Goal: Information Seeking & Learning: Learn about a topic

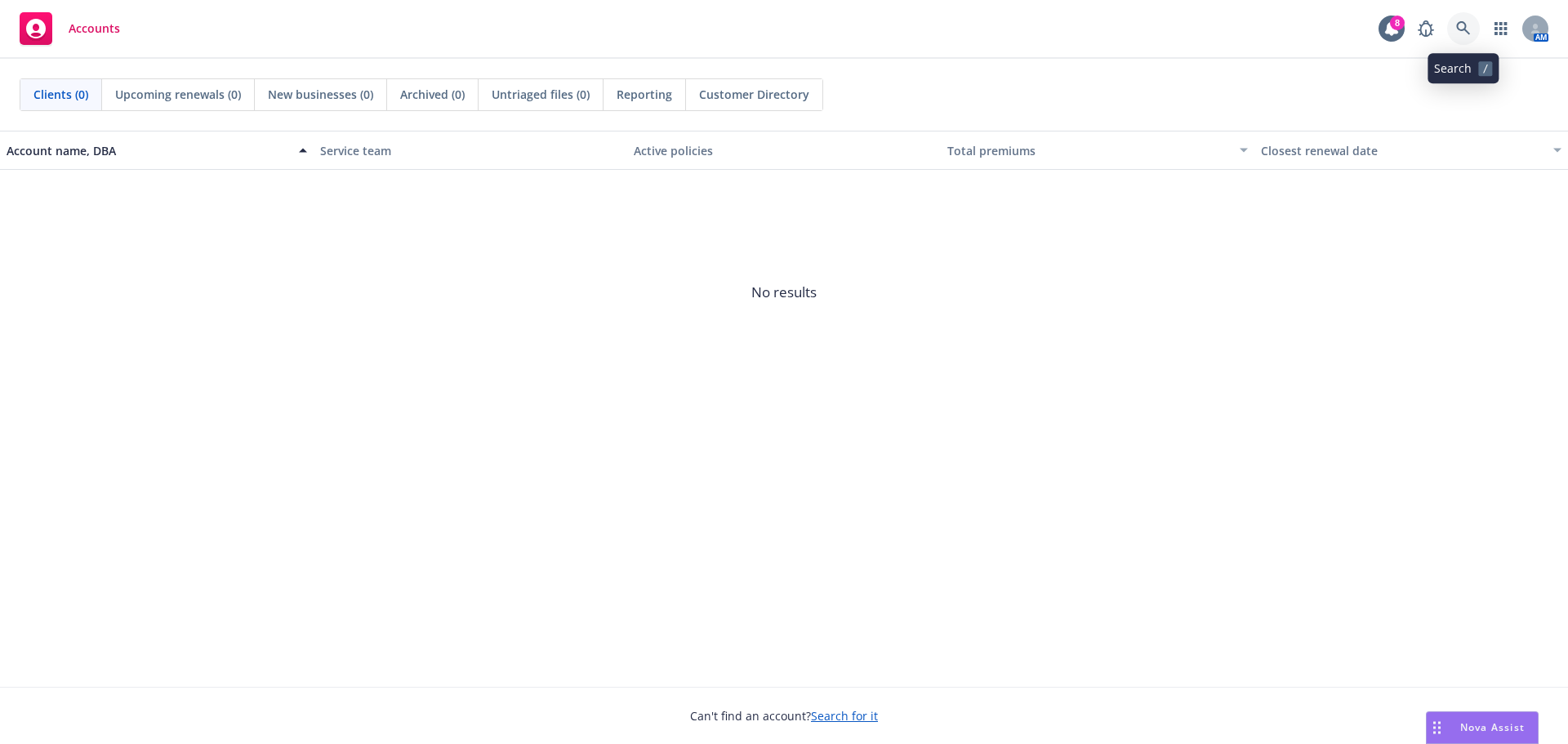
click at [1461, 27] on icon at bounding box center [1463, 28] width 15 height 15
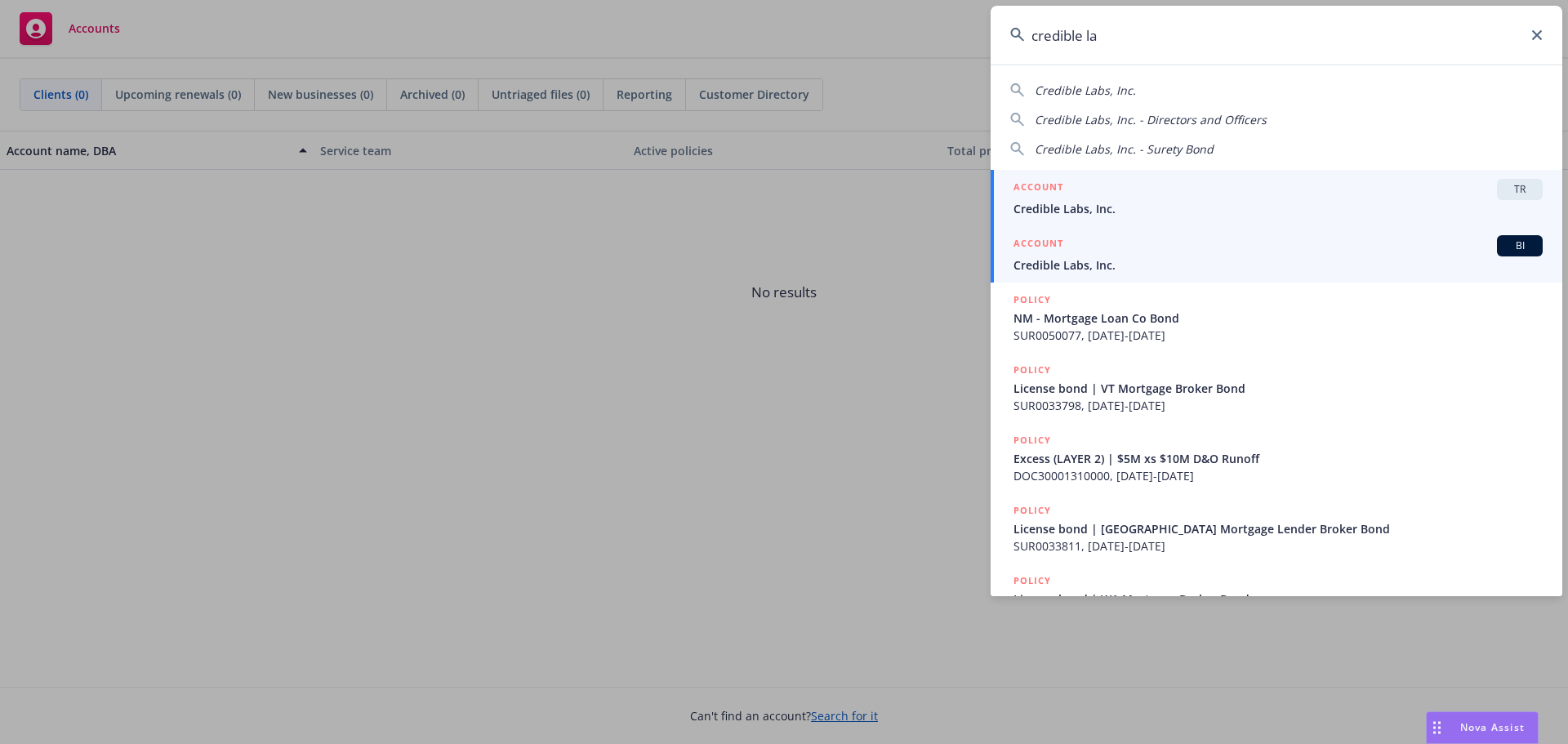
type input "credible la"
click at [1150, 180] on div "ACCOUNT TR" at bounding box center [1278, 189] width 529 height 21
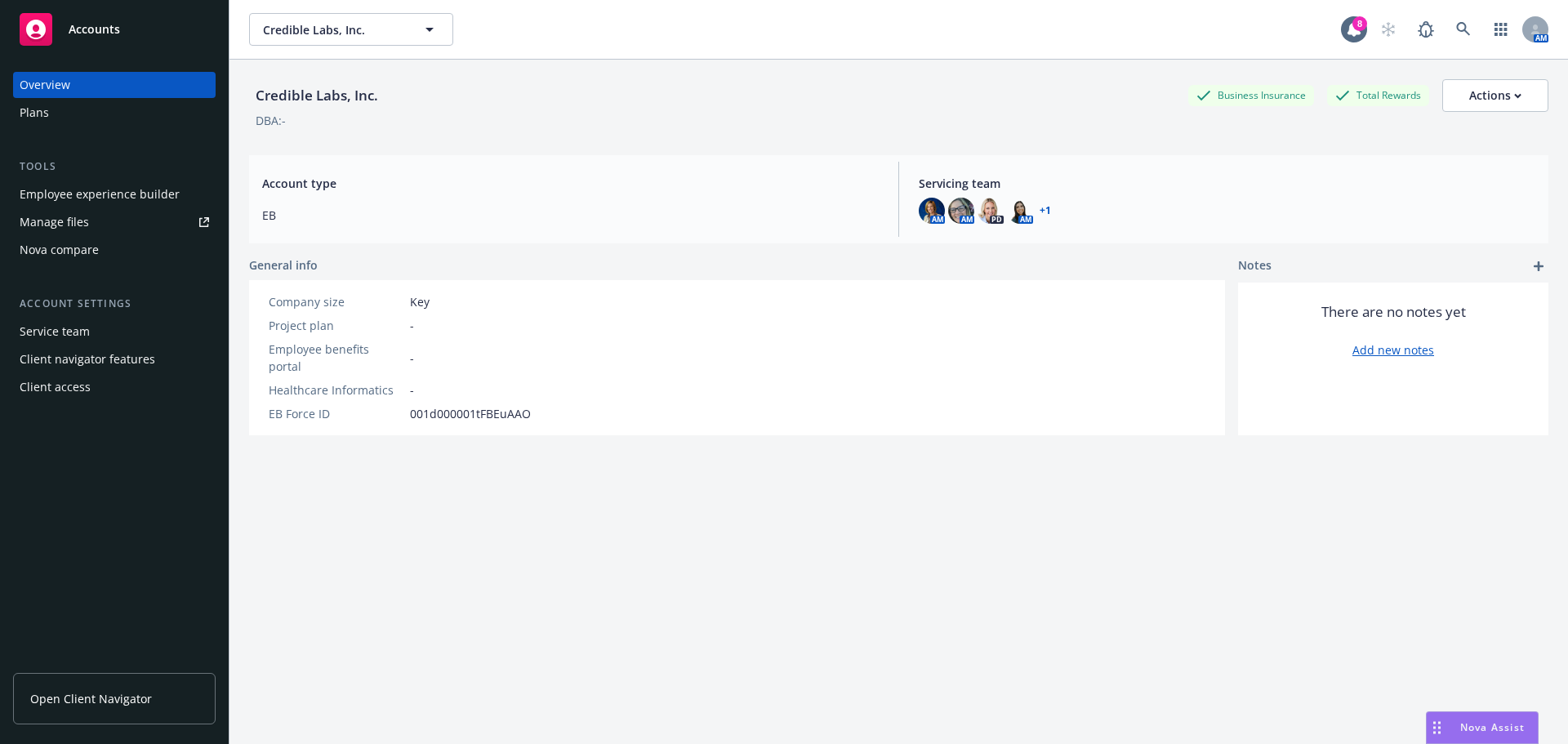
click at [125, 207] on div "Employee experience builder Manage files Nova compare" at bounding box center [115, 222] width 203 height 82
click at [126, 196] on div "Employee experience builder" at bounding box center [99, 194] width 160 height 26
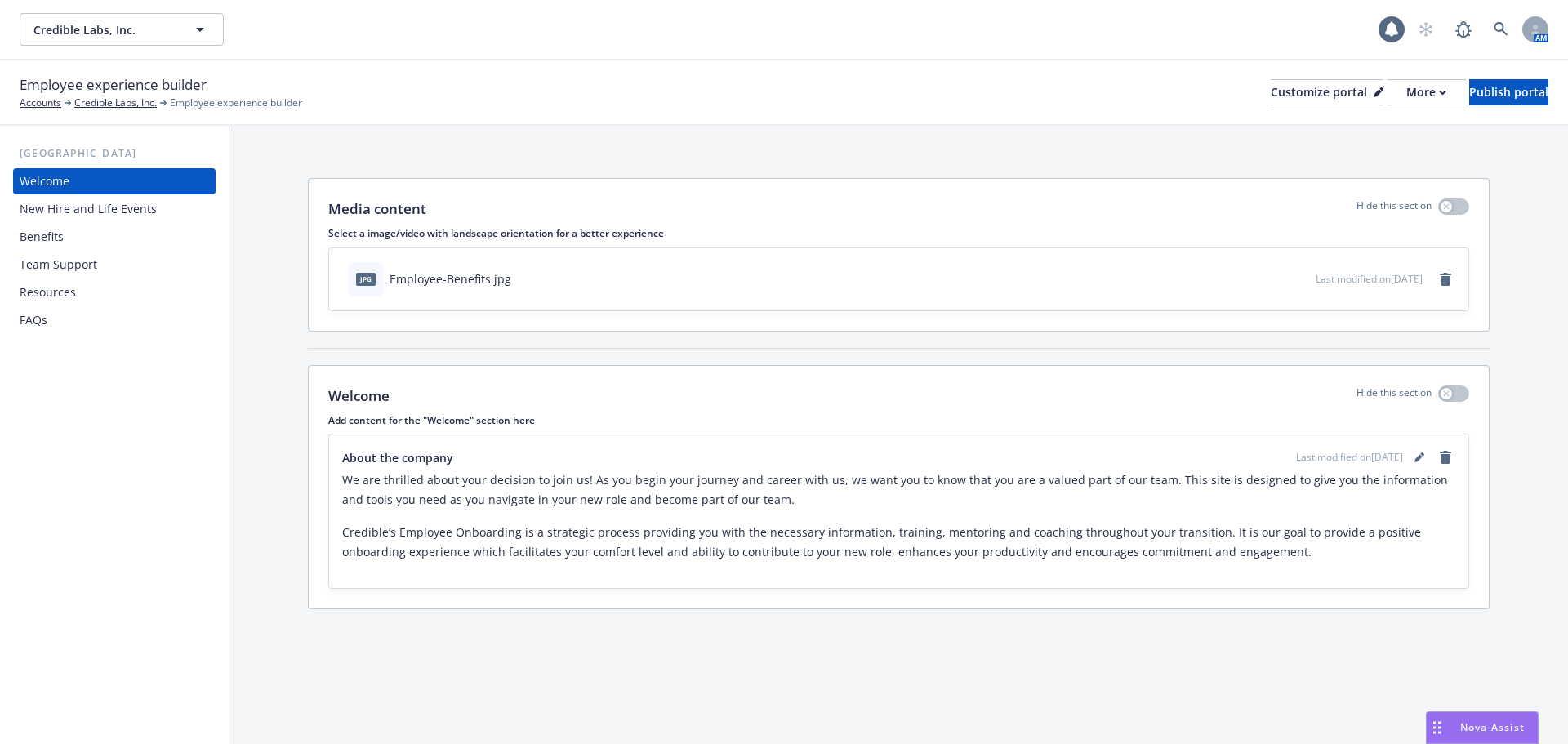
click at [106, 209] on div "New Hire and Life Events" at bounding box center [88, 209] width 137 height 26
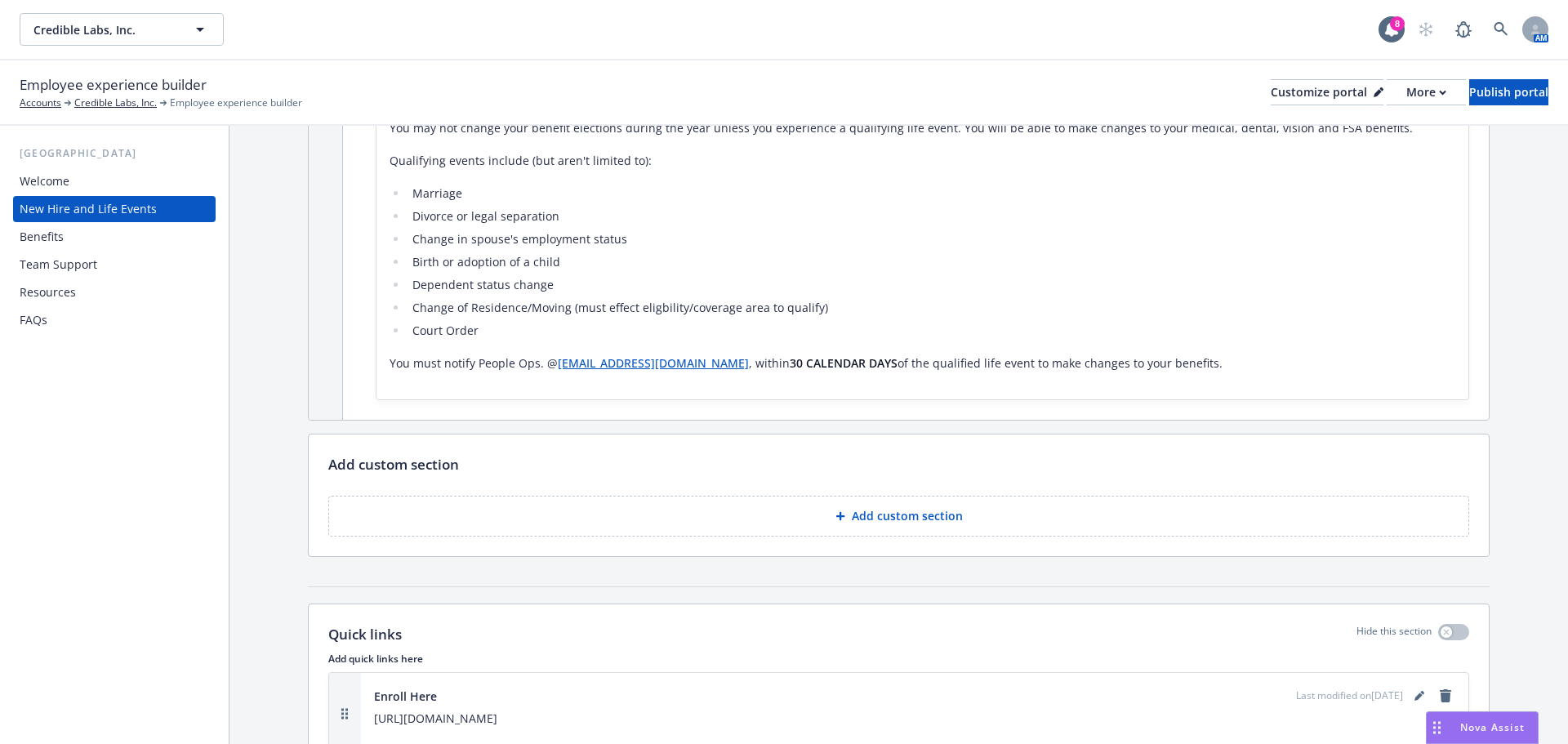
scroll to position [1388, 0]
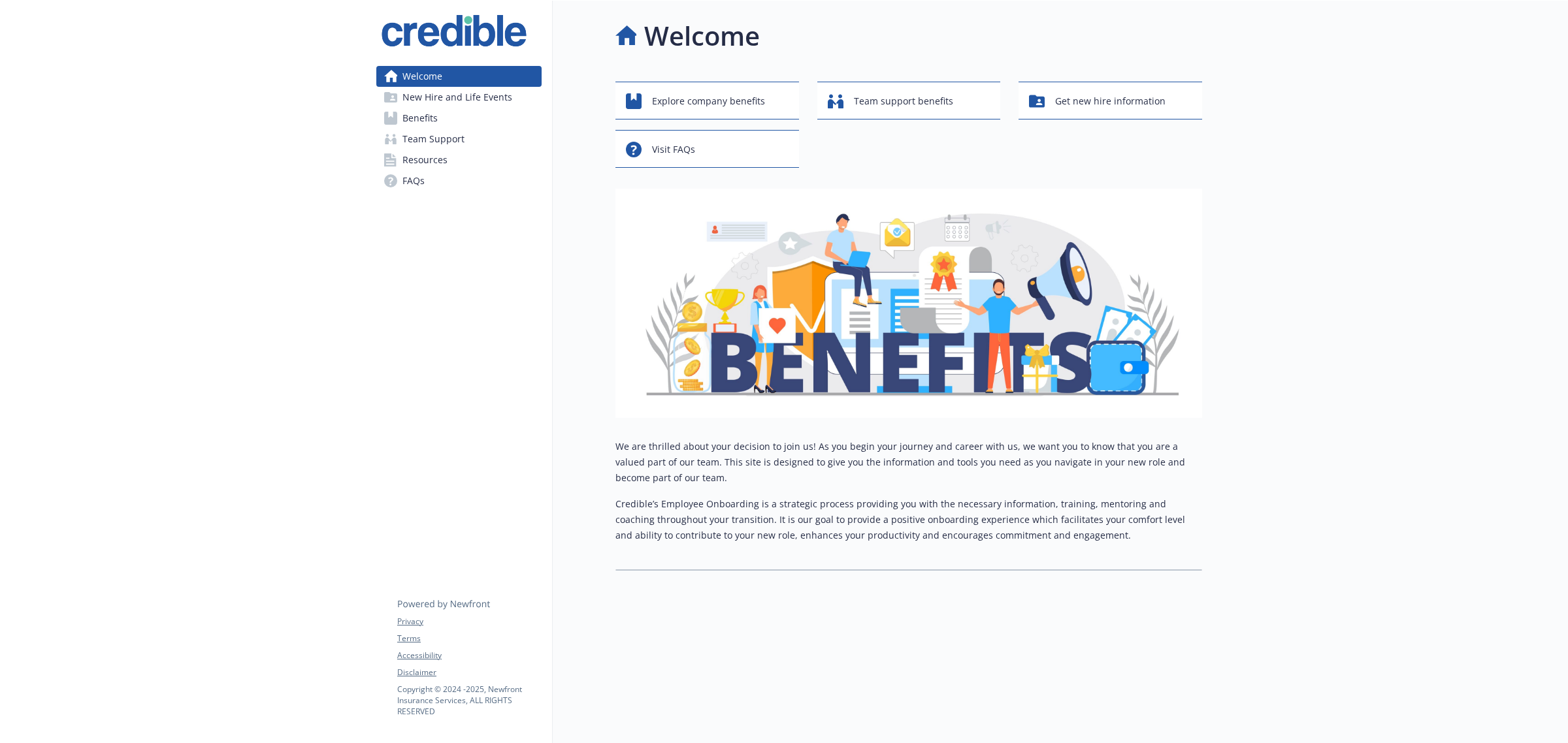
click at [448, 112] on link "Benefits" at bounding box center [458, 118] width 166 height 21
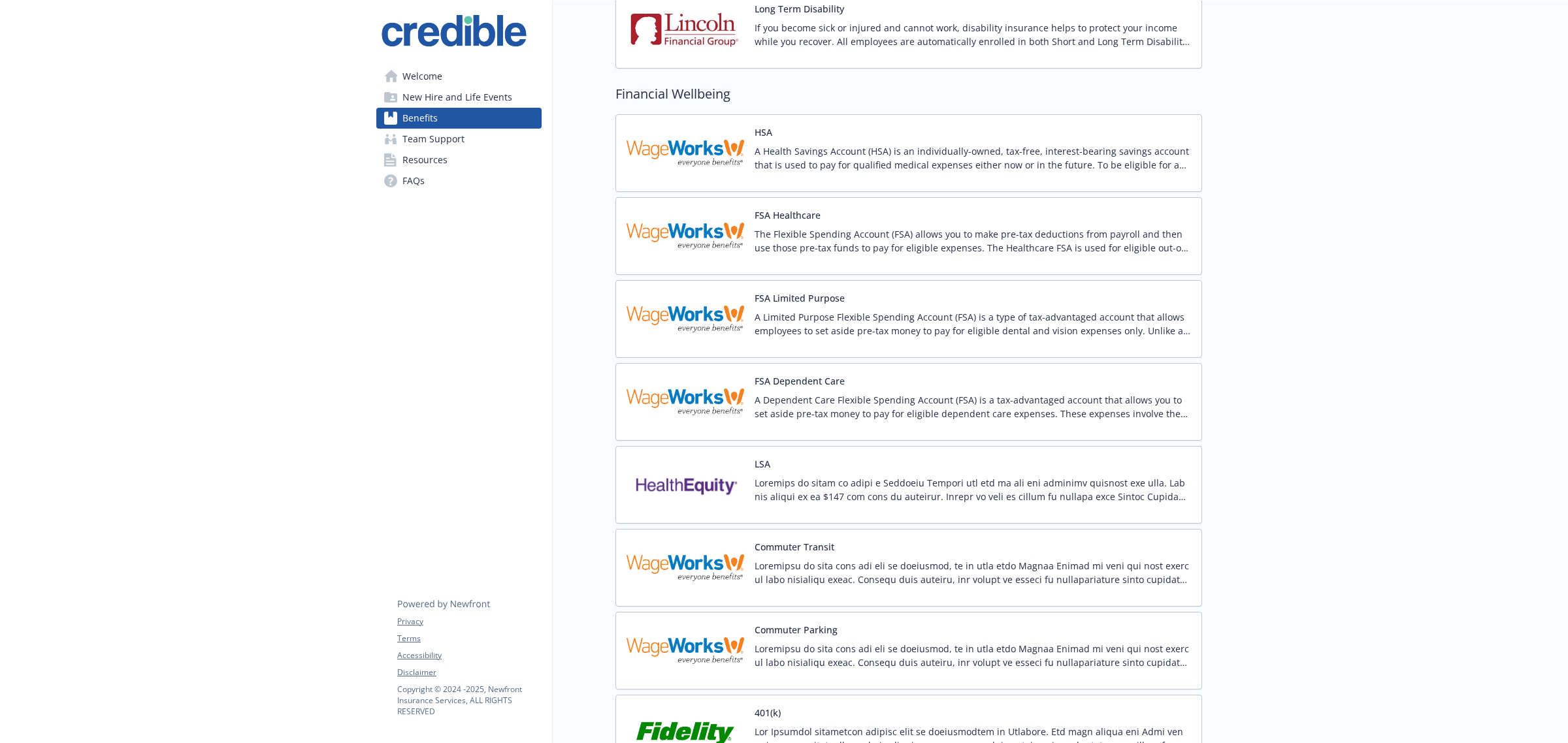
click at [724, 151] on img at bounding box center [684, 153] width 117 height 55
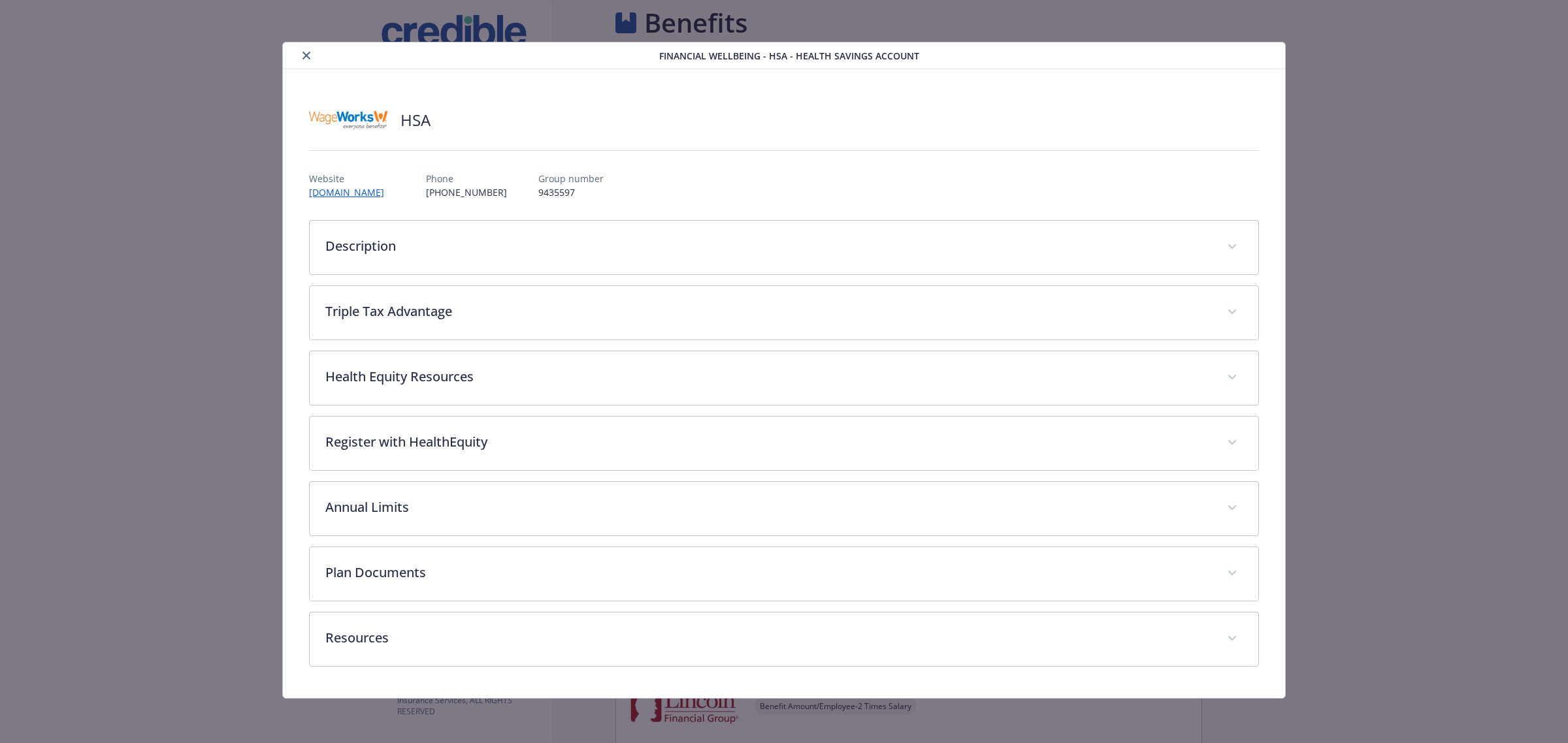
scroll to position [980, 0]
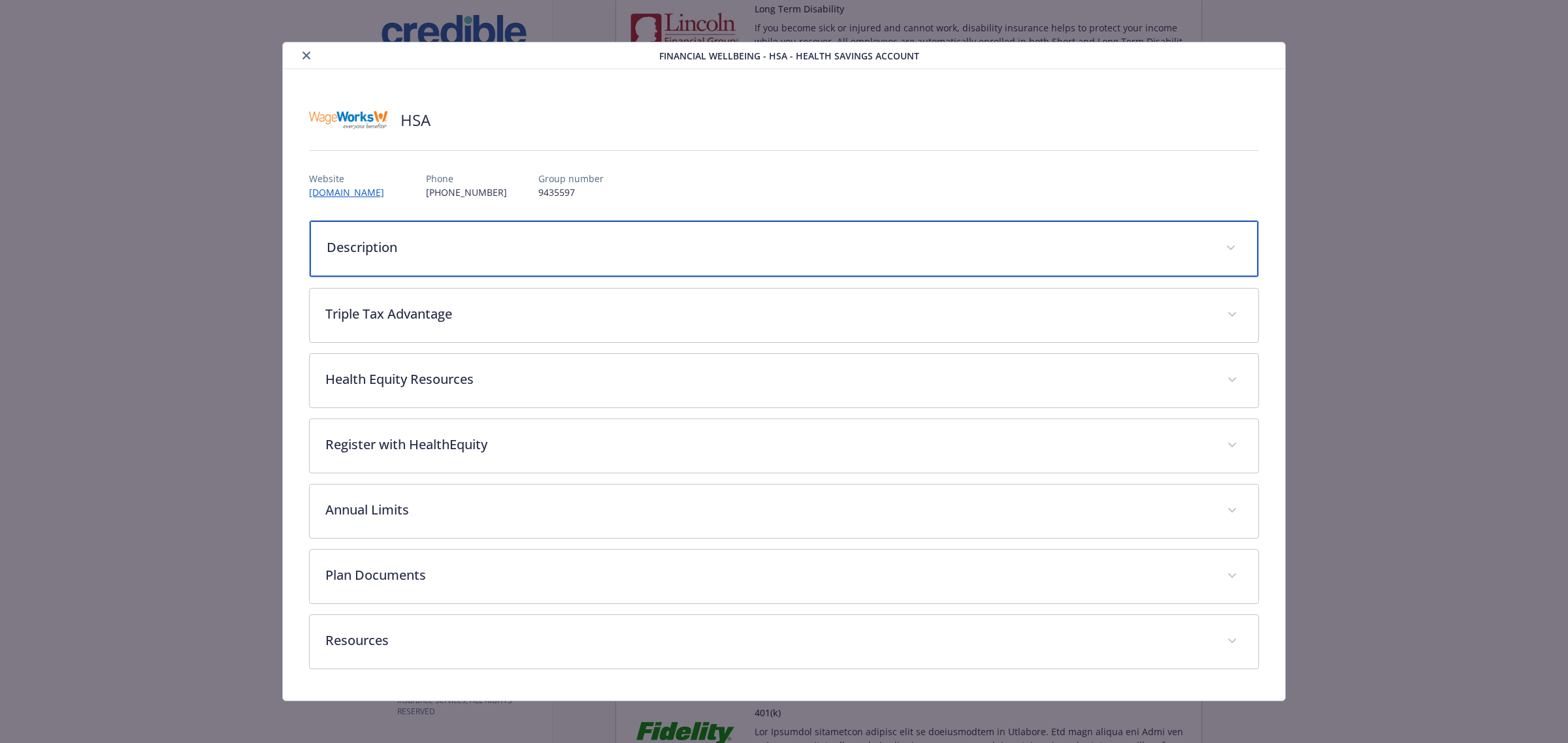
click at [543, 264] on div "Description" at bounding box center [784, 249] width 948 height 56
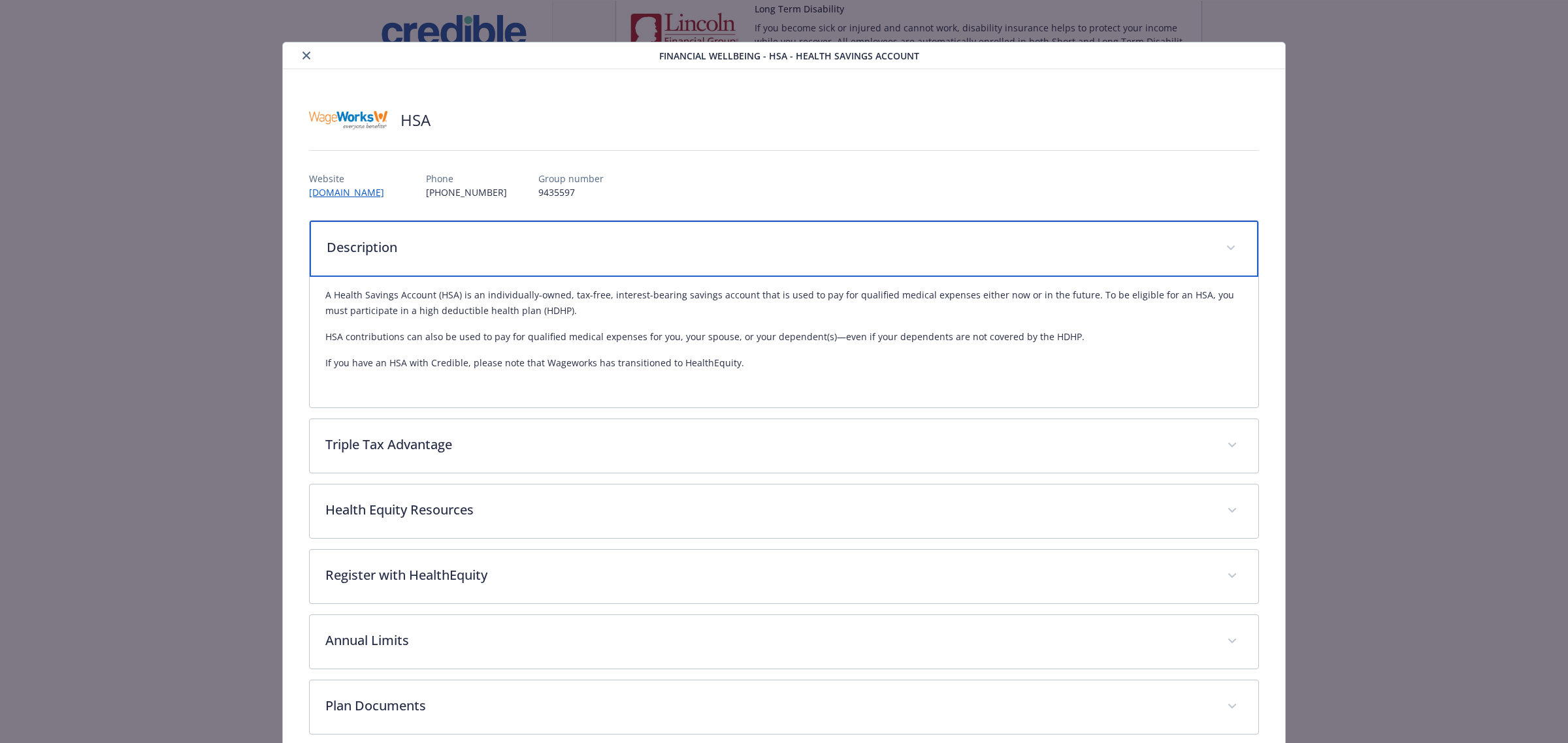
click at [543, 264] on div "Description" at bounding box center [784, 249] width 948 height 56
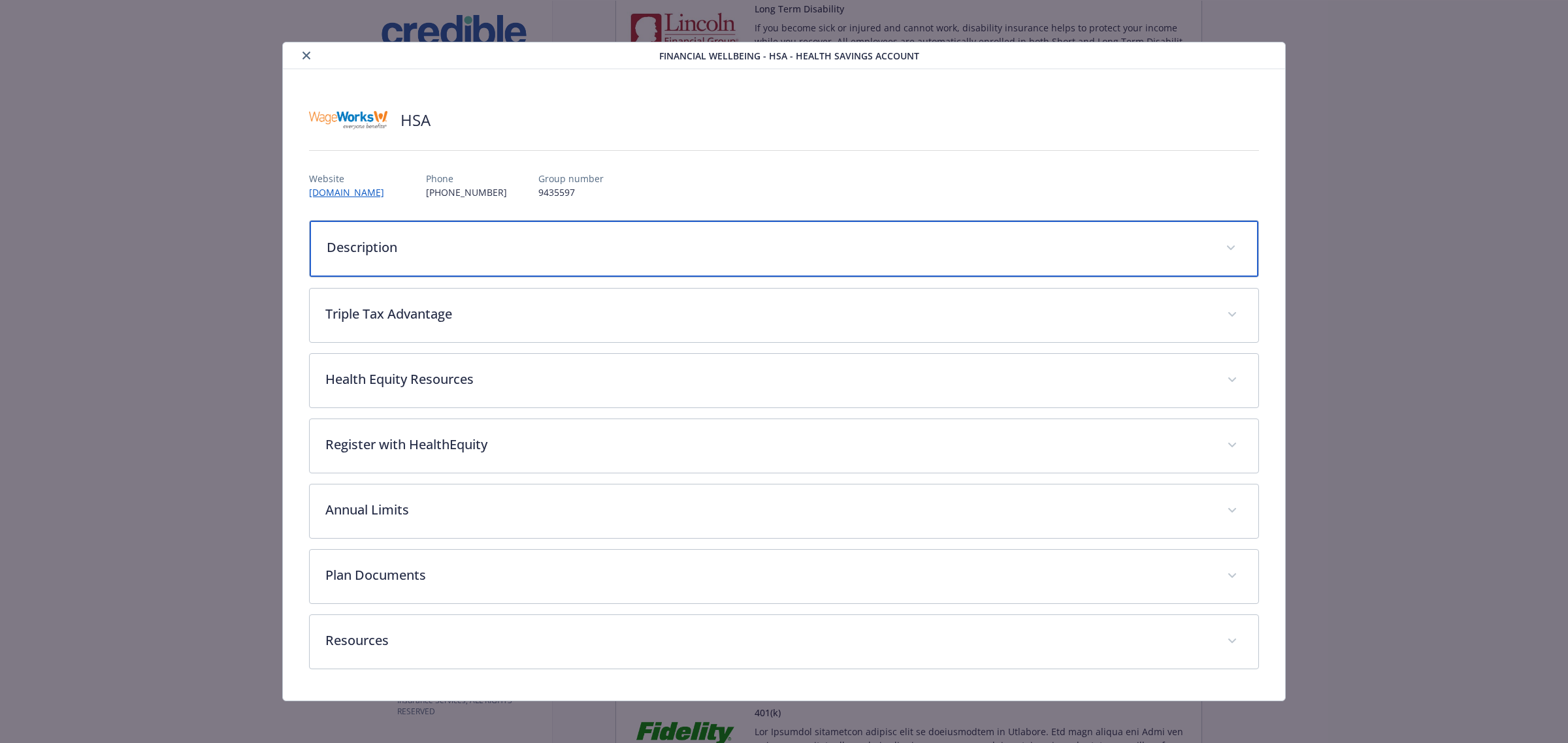
click at [543, 264] on div "Description" at bounding box center [784, 249] width 948 height 56
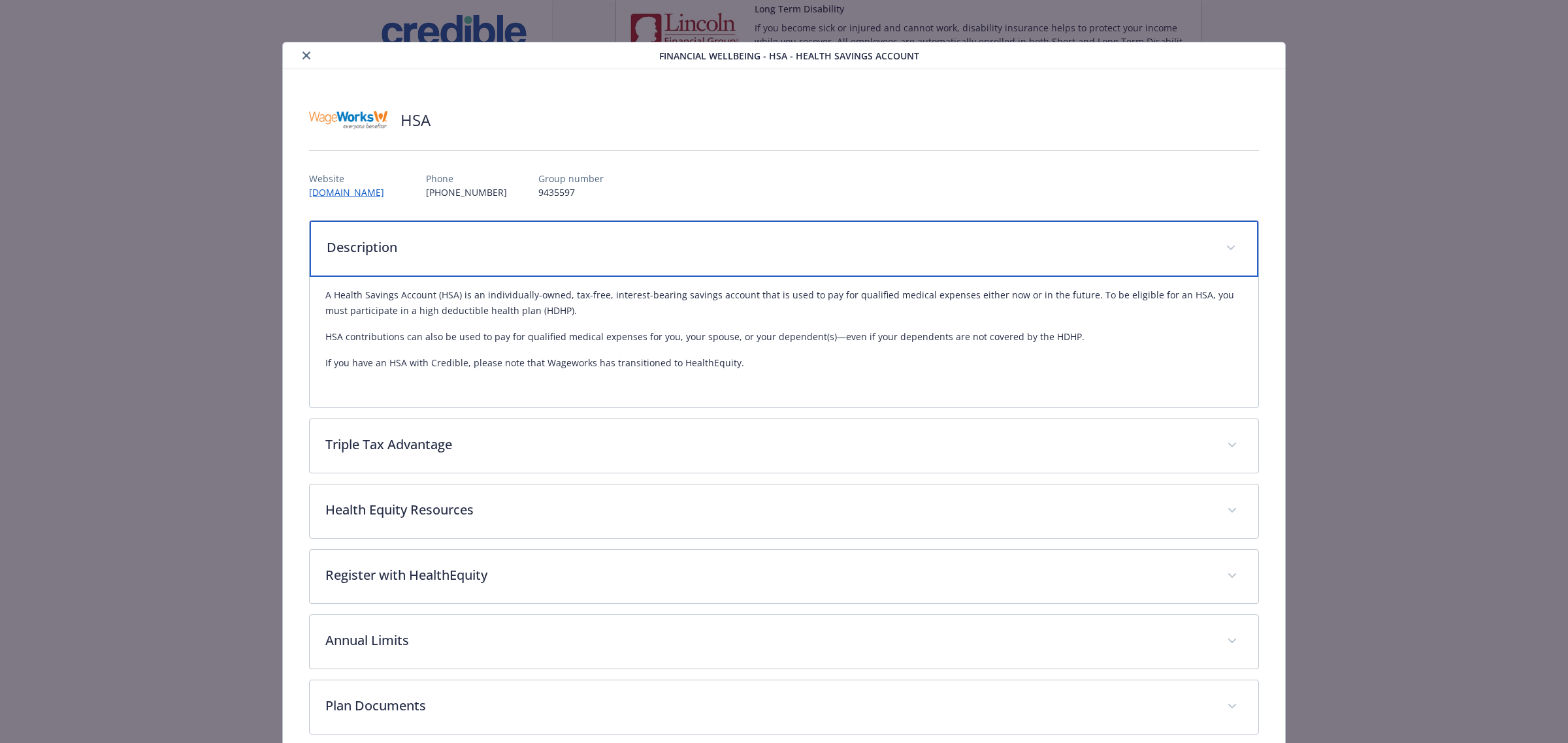
click at [667, 253] on p "Description" at bounding box center [768, 248] width 884 height 20
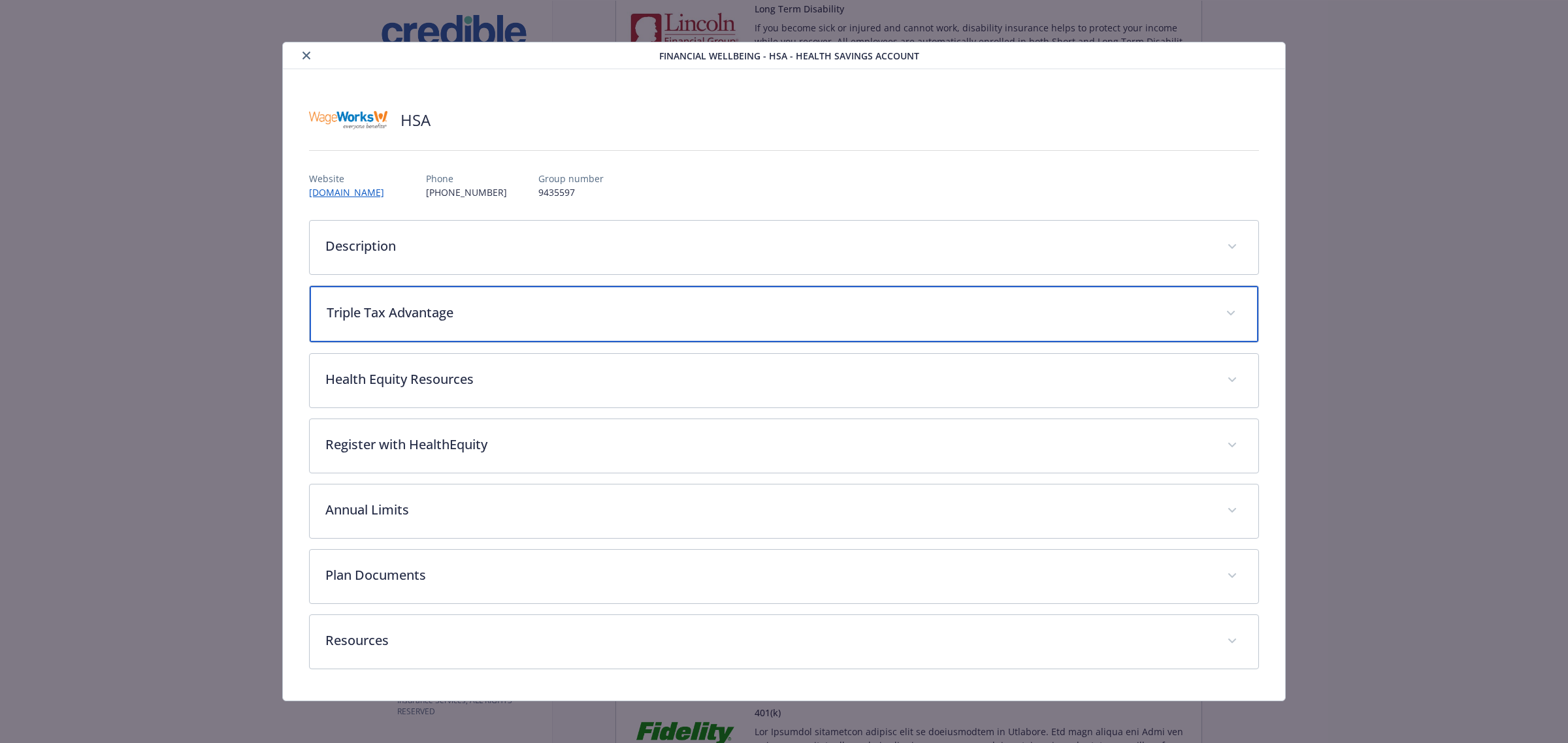
click at [496, 305] on p "Triple Tax Advantage" at bounding box center [768, 313] width 884 height 20
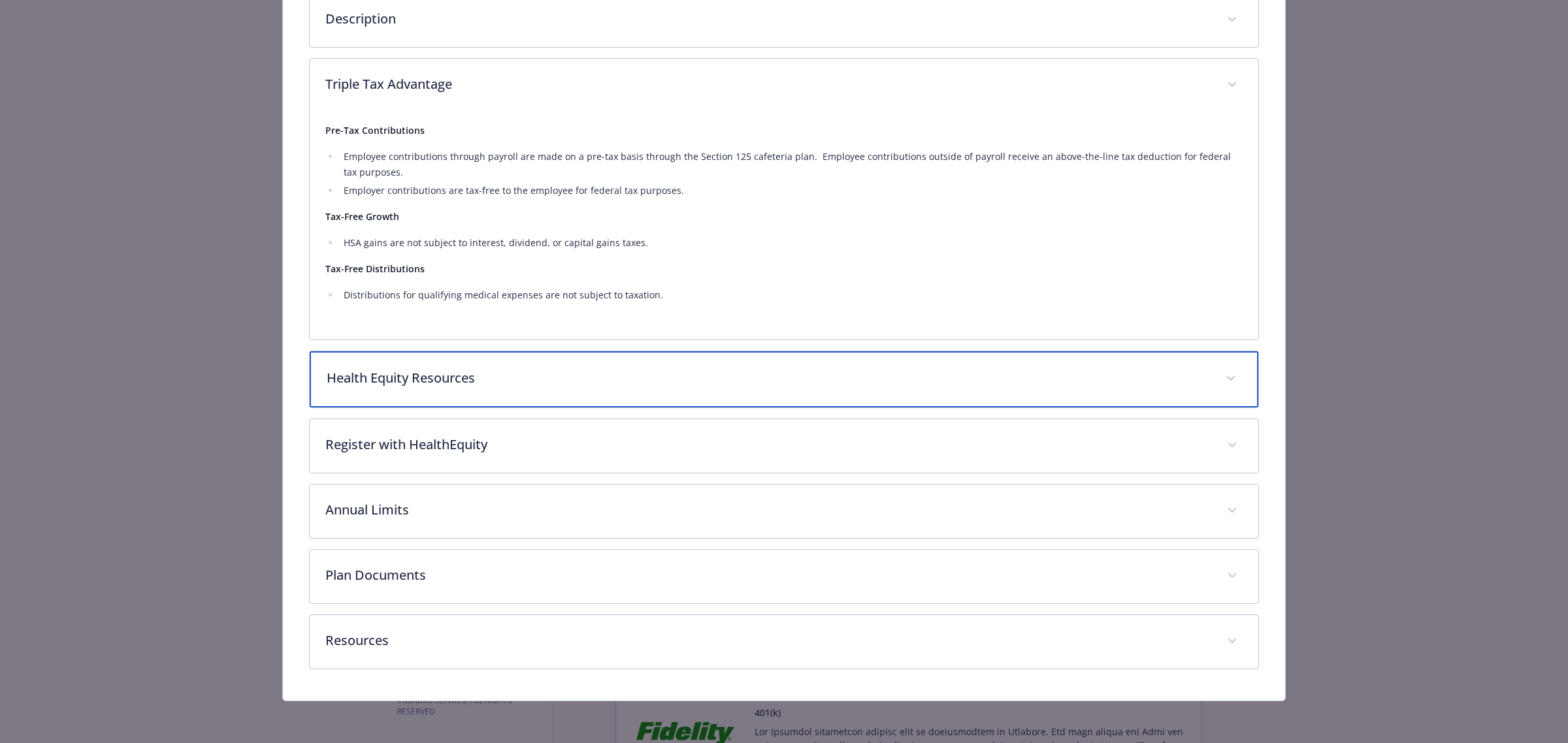
click at [441, 375] on p "Health Equity Resources" at bounding box center [768, 378] width 884 height 20
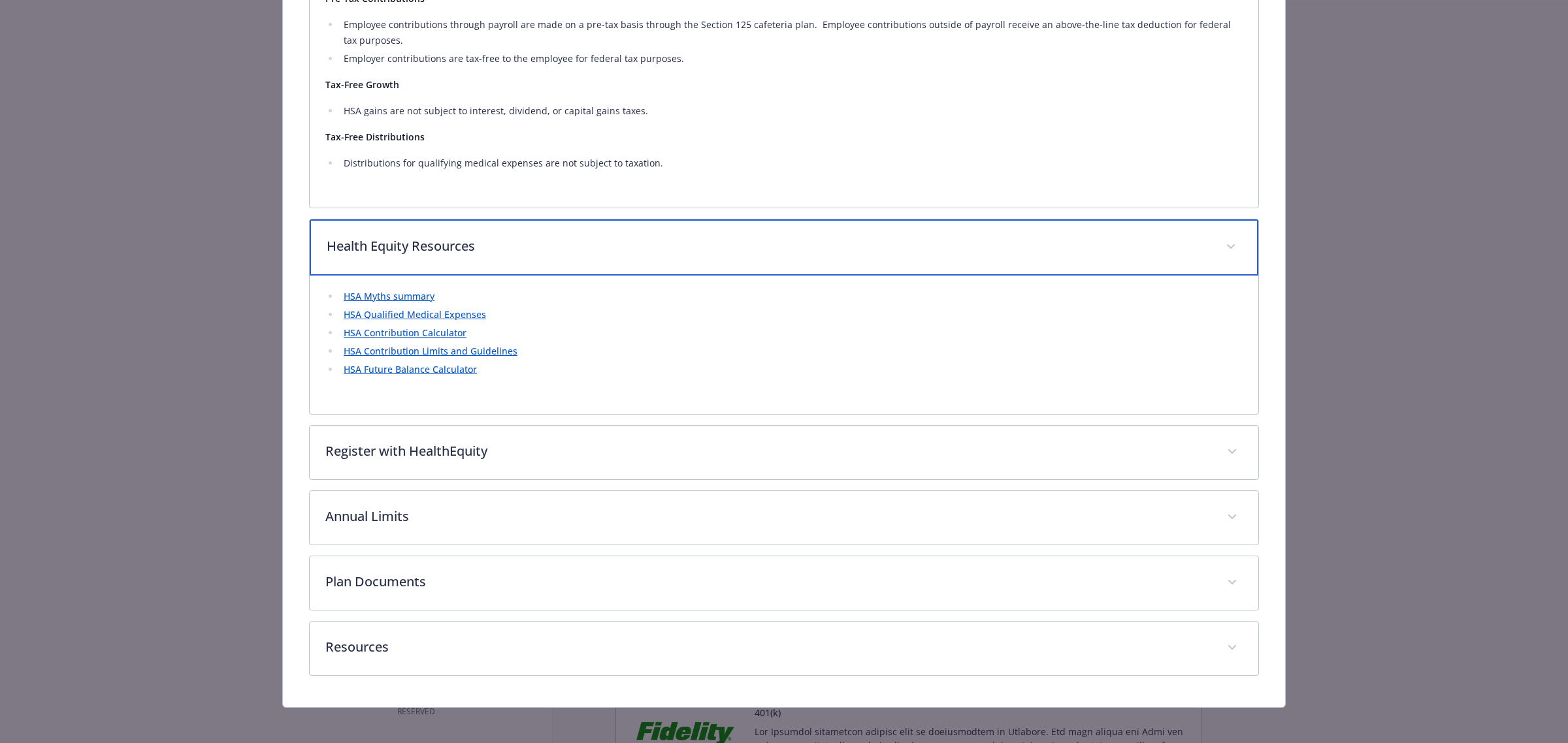
scroll to position [367, 0]
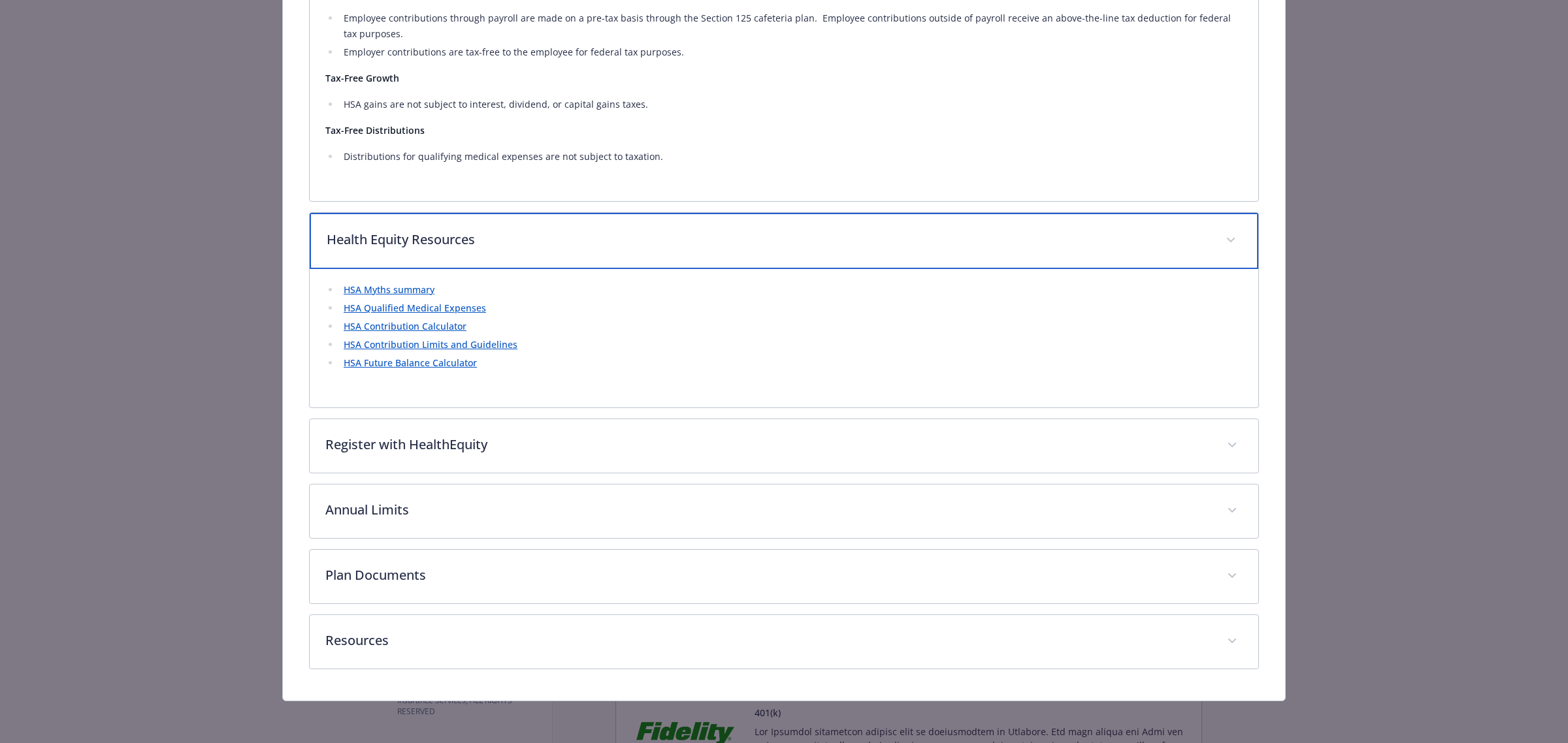
click at [497, 237] on p "Health Equity Resources" at bounding box center [768, 239] width 884 height 20
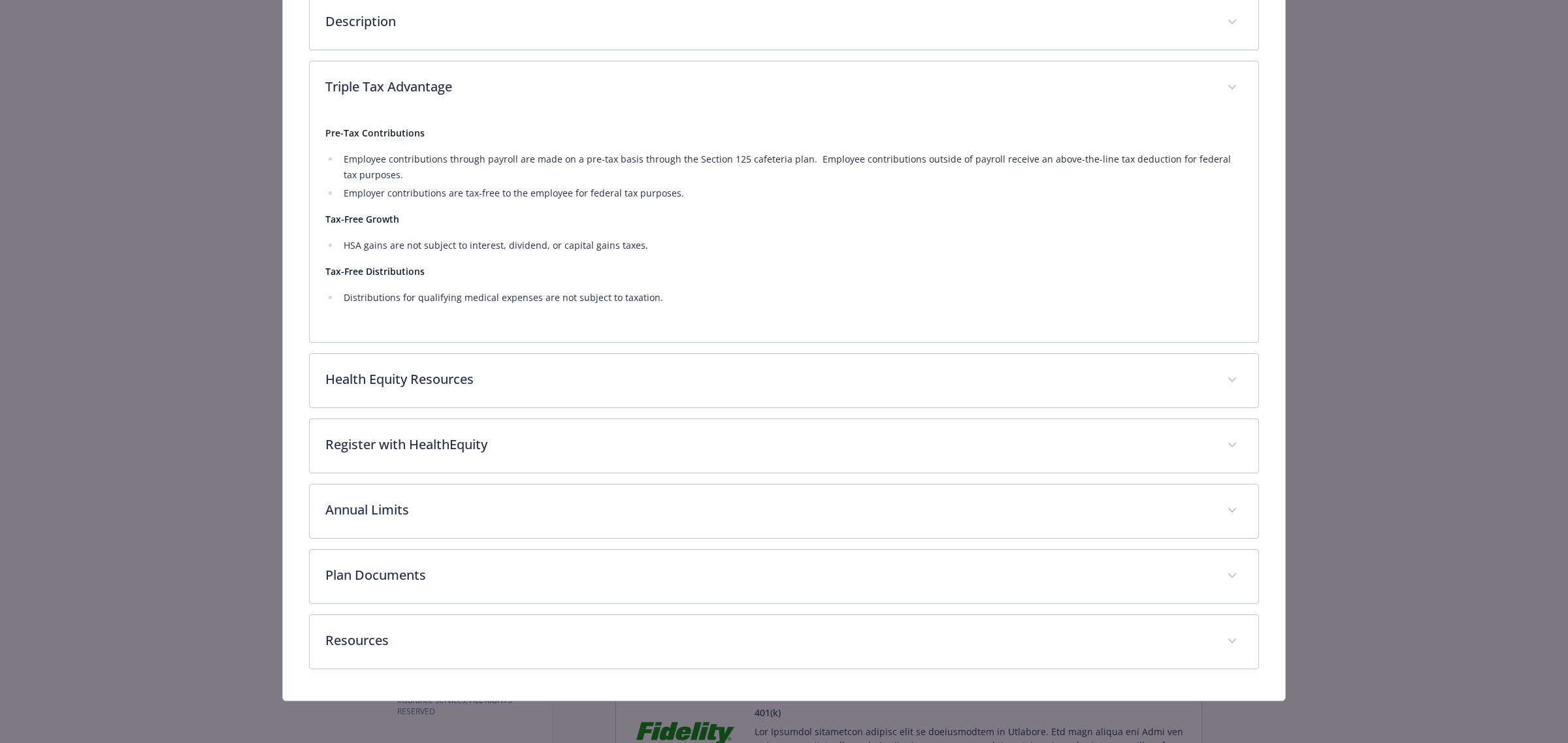
scroll to position [227, 0]
